Goal: Check status

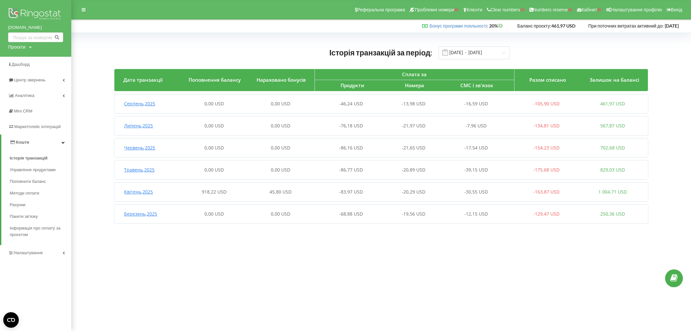
click at [228, 104] on div "0,00 USD" at bounding box center [214, 103] width 66 height 6
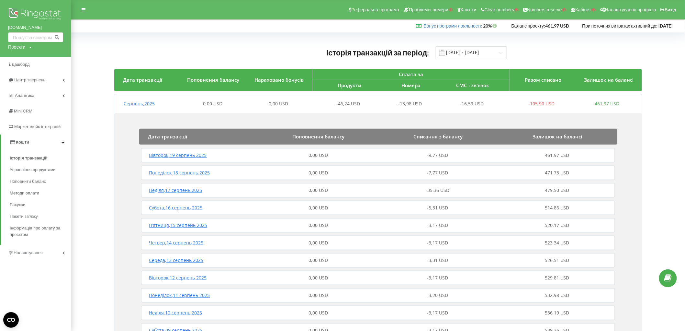
click at [321, 153] on span "0,00 USD" at bounding box center [318, 155] width 19 height 6
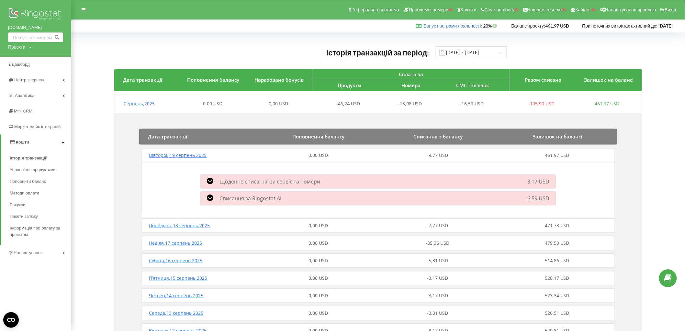
click at [312, 155] on span "0,00 USD" at bounding box center [318, 155] width 19 height 6
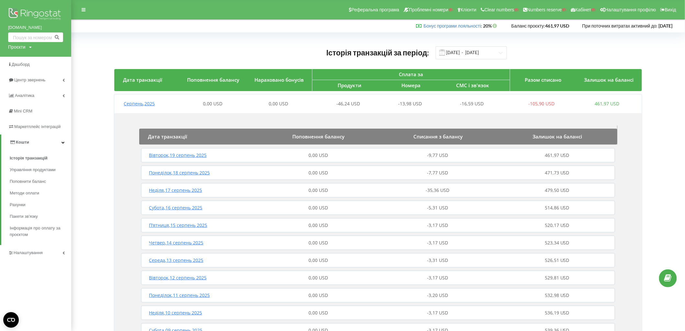
click at [362, 187] on div "0,00 USD" at bounding box center [319, 190] width 120 height 6
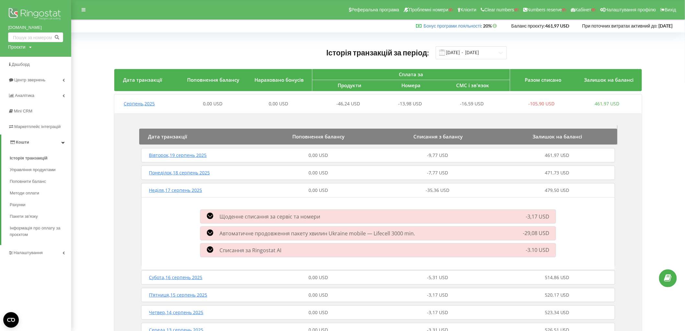
click at [304, 176] on div "0,00 USD" at bounding box center [319, 172] width 120 height 6
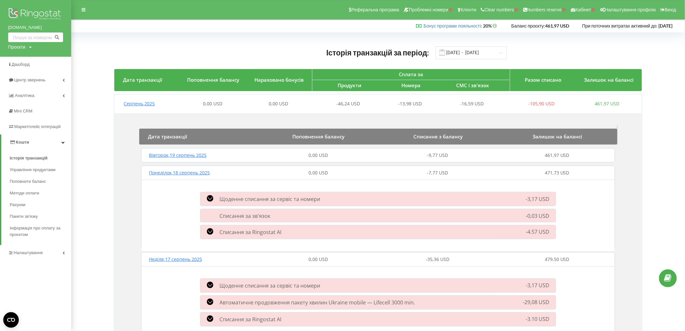
click at [301, 174] on div "0,00 USD" at bounding box center [319, 172] width 120 height 6
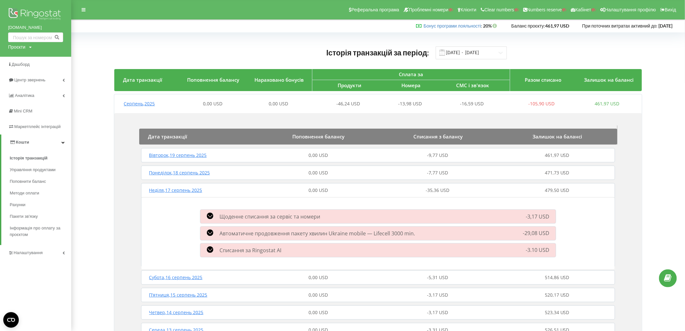
click at [290, 191] on div "0,00 USD" at bounding box center [319, 190] width 120 height 6
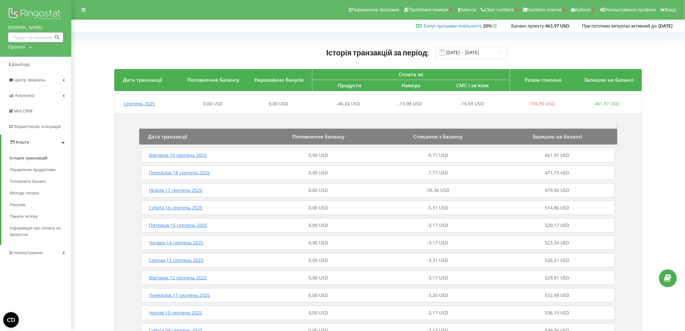
click at [293, 159] on div "Вівторок , 19 серпень 2025 0,00 USD -9,77 USD 461,97 USD" at bounding box center [379, 155] width 478 height 16
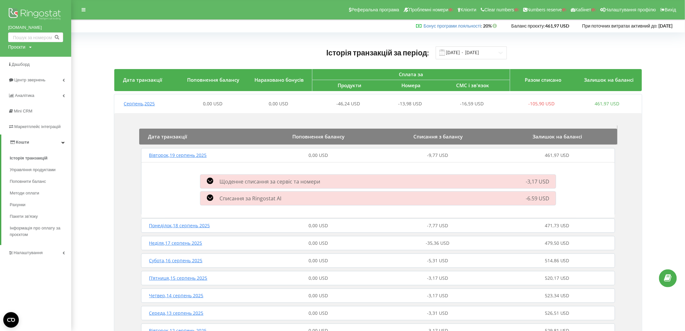
click at [287, 219] on div "Понеділок , 18 серпень 2025 0,00 USD -7,77 USD 471,73 USD" at bounding box center [379, 226] width 478 height 16
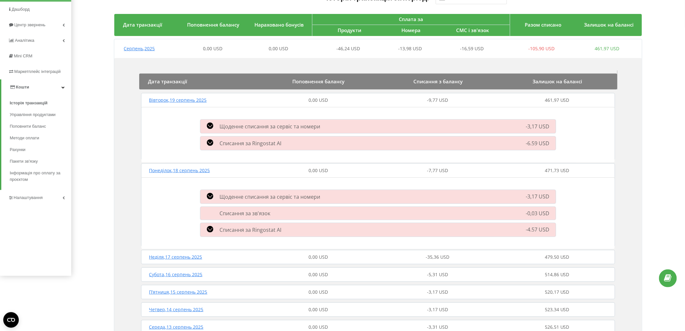
scroll to position [72, 0]
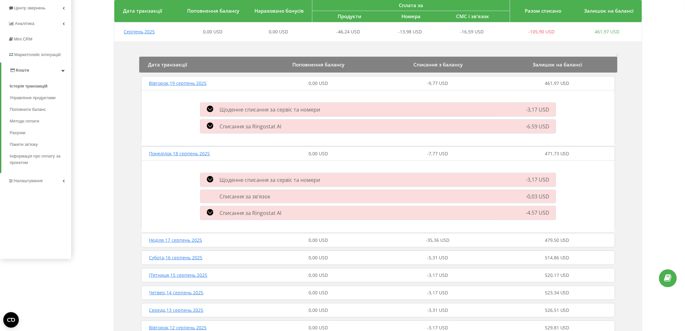
click at [316, 229] on div "Щоденне списання за сервіс та номери -3,17 USD 23:59:59 Callback -0,24 USD SIP-…" at bounding box center [379, 196] width 474 height 72
click at [315, 239] on span "0,00 USD" at bounding box center [318, 240] width 19 height 6
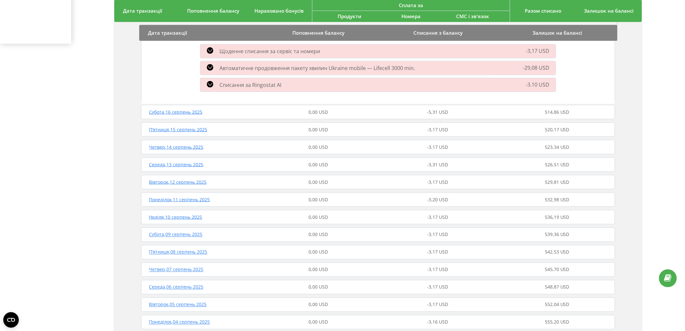
scroll to position [288, 0]
click at [365, 108] on div "0,00 USD" at bounding box center [319, 111] width 120 height 6
